Goal: Transaction & Acquisition: Purchase product/service

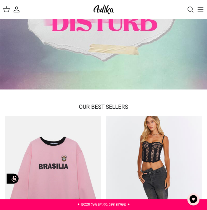
scroll to position [9, 0]
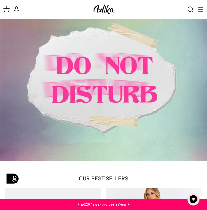
click at [200, 9] on icon "Toggle menu" at bounding box center [200, 9] width 7 height 7
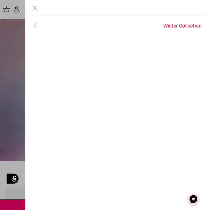
click at [34, 10] on icon "Close" at bounding box center [34, 7] width 7 height 7
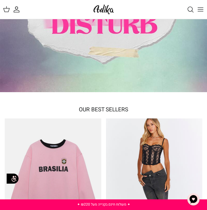
scroll to position [0, 0]
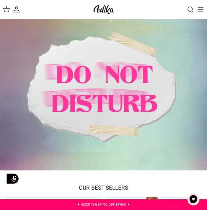
click at [201, 9] on icon "Toggle menu" at bounding box center [200, 9] width 7 height 7
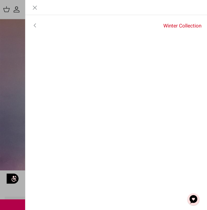
click at [172, 24] on link "Winter Collection" at bounding box center [125, 26] width 163 height 15
click at [172, 25] on link "לכל הפריטים" at bounding box center [116, 26] width 182 height 15
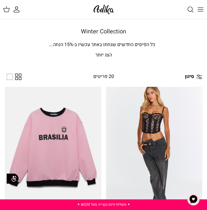
click at [198, 77] on icon at bounding box center [199, 77] width 6 height 6
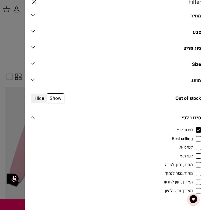
scroll to position [5, 0]
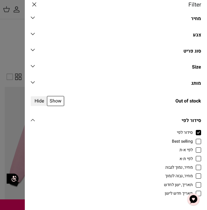
click at [31, 50] on icon "Down" at bounding box center [32, 49] width 7 height 7
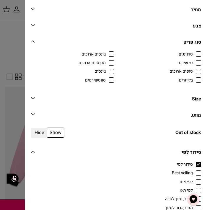
scroll to position [14, 0]
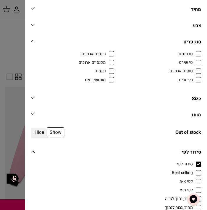
click at [106, 53] on span "ג'ינסים ארוכים" at bounding box center [94, 54] width 24 height 6
click at [106, 51] on input "ג'ינסים ארוכים" at bounding box center [106, 50] width 1 height 1
checkbox input "true"
radio input "true"
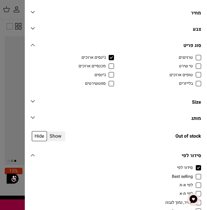
scroll to position [52, 0]
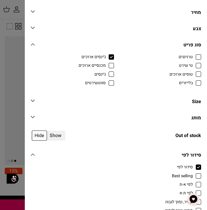
click at [161, 105] on link "Size Down" at bounding box center [116, 103] width 170 height 13
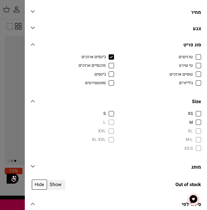
click at [106, 140] on span "XL-XXL" at bounding box center [99, 140] width 14 height 6
click at [17, 92] on link at bounding box center [103, 105] width 207 height 210
